Goal: Task Accomplishment & Management: Use online tool/utility

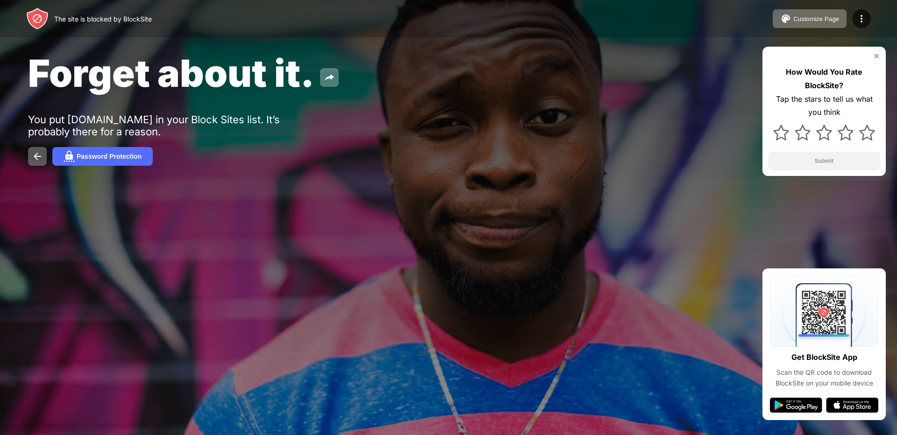
click at [791, 401] on img at bounding box center [796, 405] width 52 height 15
